Goal: Obtain resource: Download file/media

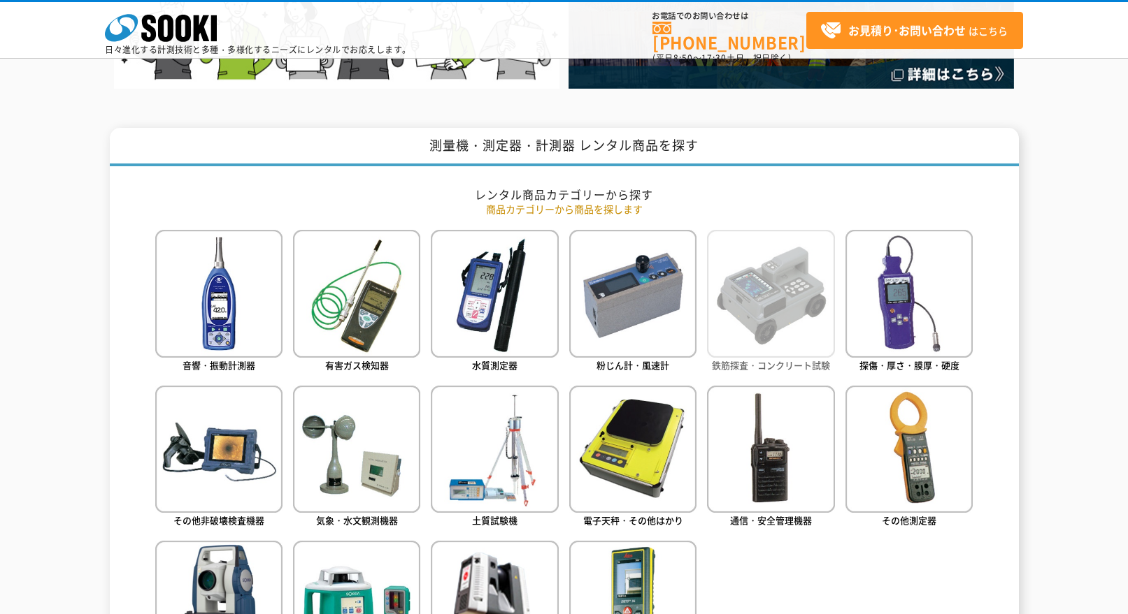
scroll to position [629, 0]
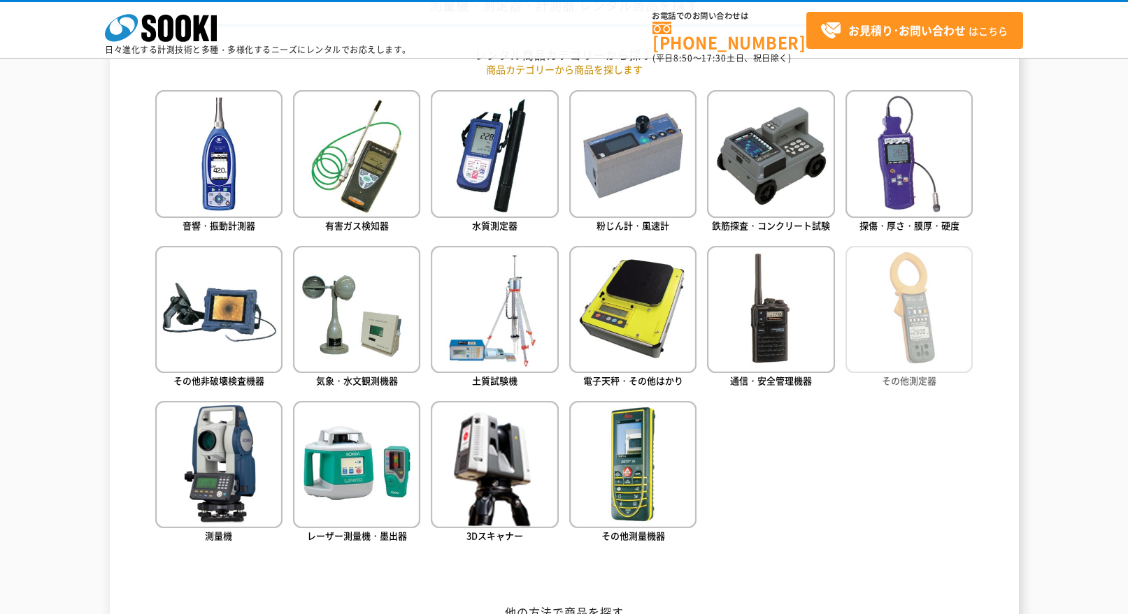
click at [886, 321] on img at bounding box center [908, 309] width 127 height 127
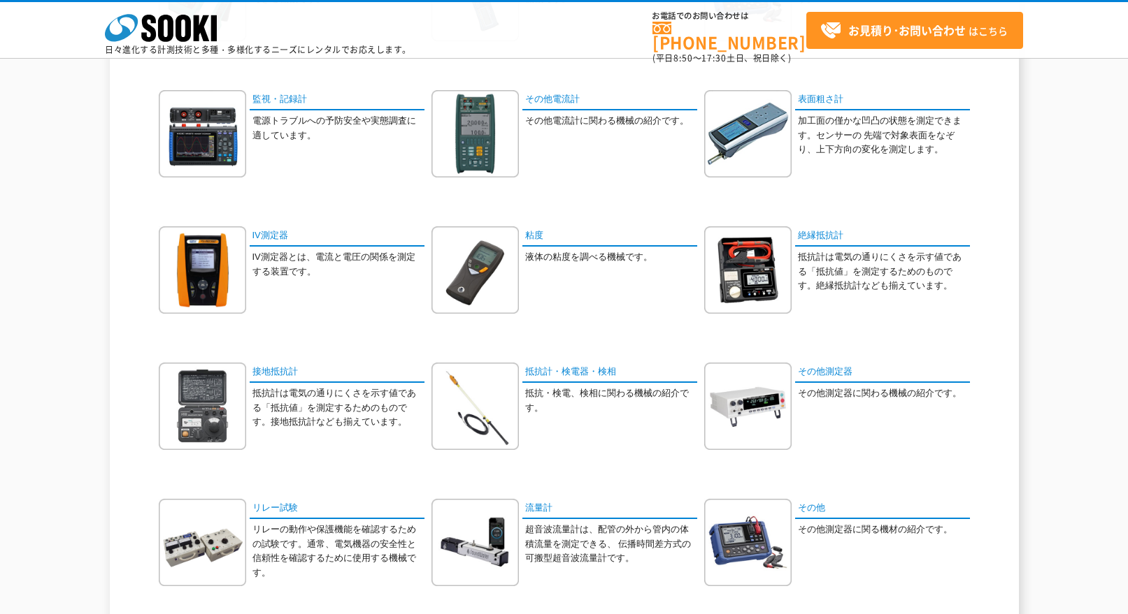
scroll to position [559, 0]
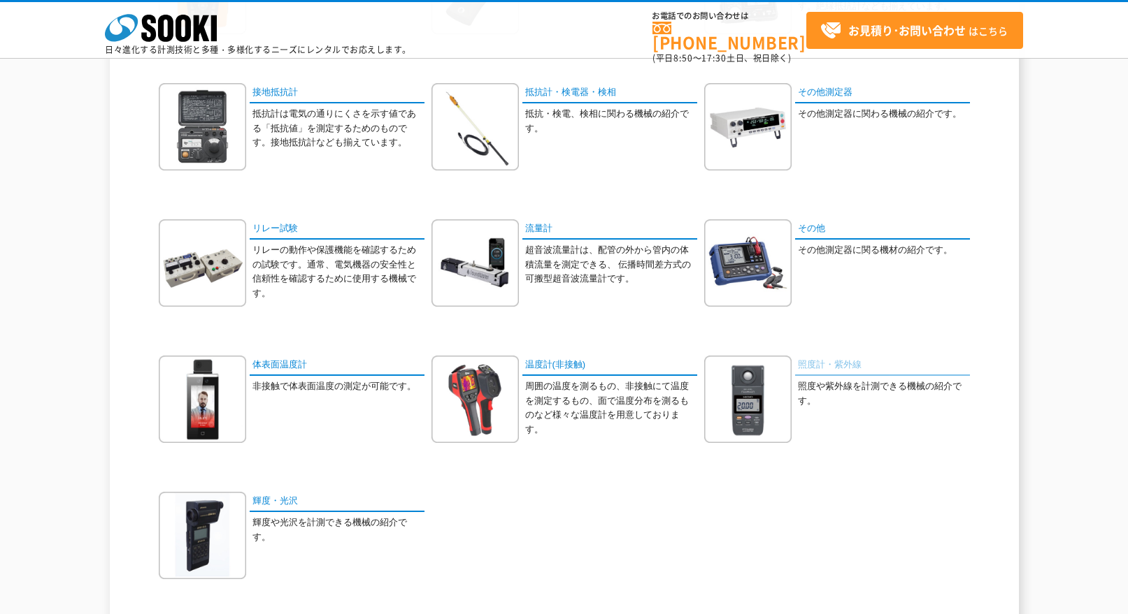
click at [871, 366] on link "照度計・紫外線" at bounding box center [882, 366] width 175 height 20
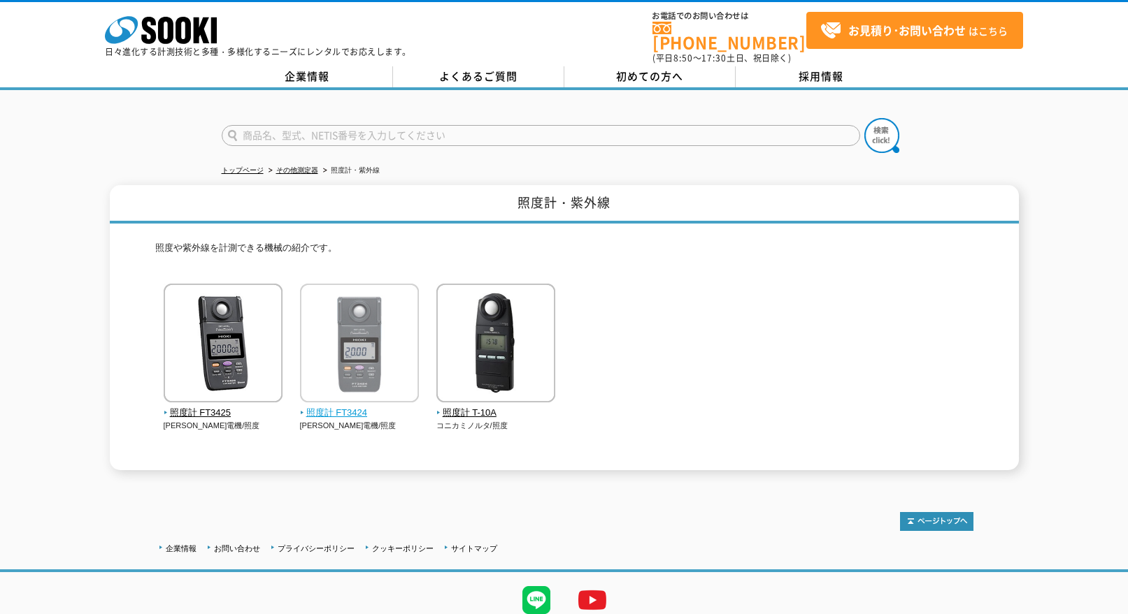
click at [366, 389] on img at bounding box center [359, 345] width 119 height 122
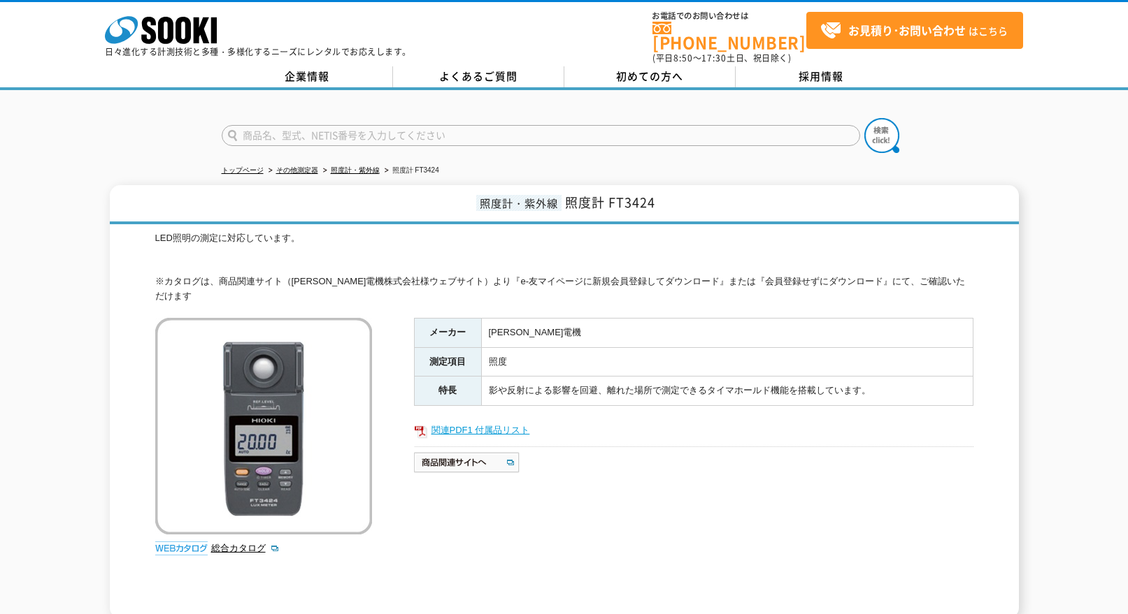
click at [501, 422] on link "関連PDF1 付属品リスト" at bounding box center [693, 431] width 559 height 18
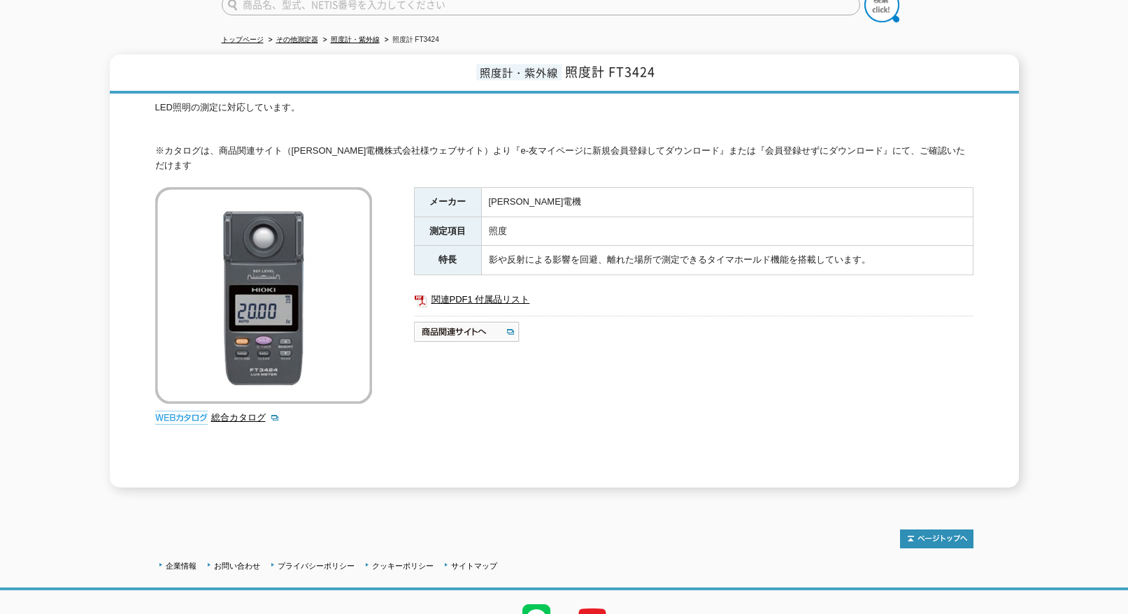
scroll to position [180, 0]
